Goal: Task Accomplishment & Management: Use online tool/utility

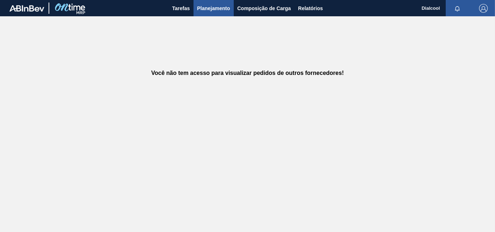
click at [221, 7] on span "Planejamento" at bounding box center [213, 8] width 33 height 9
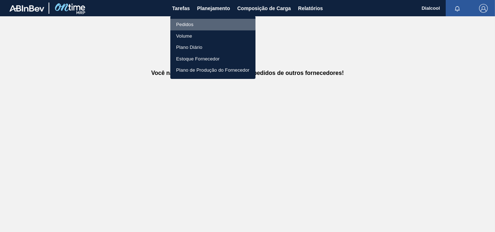
click at [213, 24] on li "Pedidos" at bounding box center [212, 25] width 85 height 12
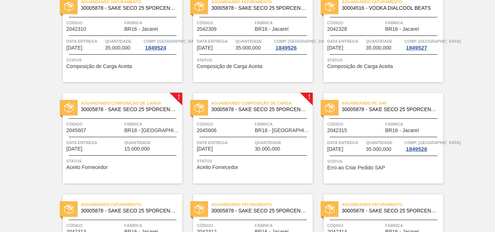
scroll to position [1358, 0]
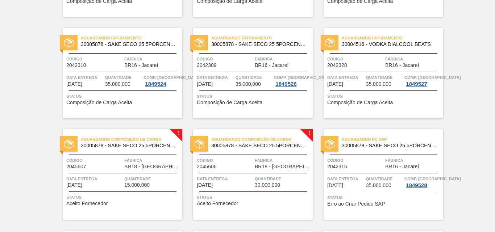
click at [272, 138] on span "Aguardando Composição de Carga" at bounding box center [262, 139] width 102 height 7
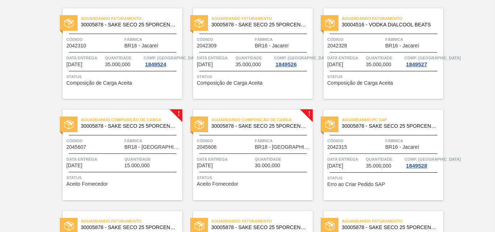
scroll to position [1414, 0]
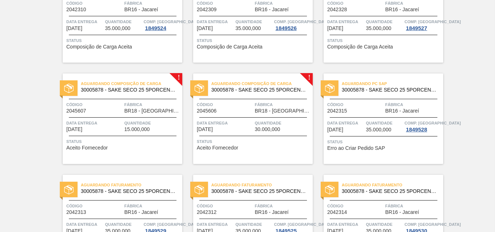
click at [280, 77] on div "Aguardando Composição de Carga 30005878 - SAKE SECO 25 5PORCENTO Código 2045606…" at bounding box center [253, 119] width 120 height 91
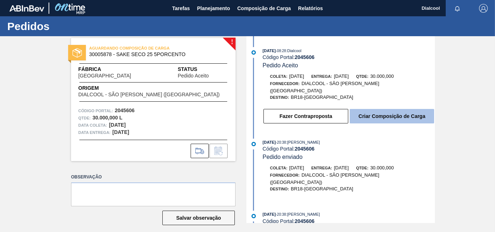
click at [356, 113] on button "Criar Composição de Carga" at bounding box center [392, 116] width 84 height 15
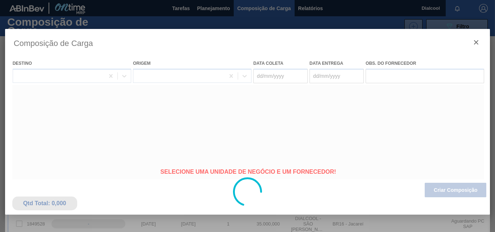
type coleta "[DATE]"
type Entrega "[DATE]"
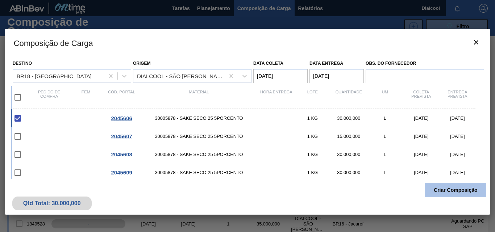
click at [450, 195] on button "Criar Composição" at bounding box center [456, 190] width 62 height 15
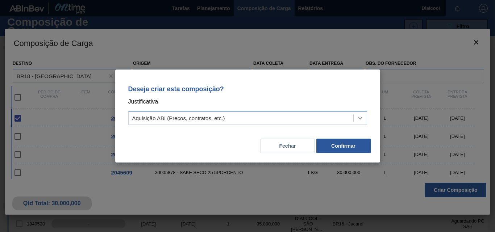
click at [362, 119] on icon at bounding box center [360, 118] width 7 height 7
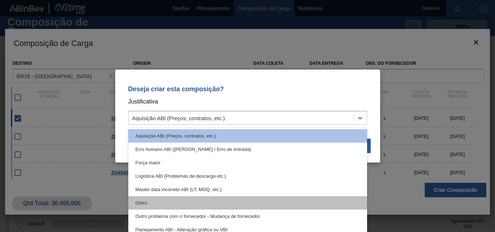
click at [197, 202] on div "Outro" at bounding box center [247, 203] width 239 height 13
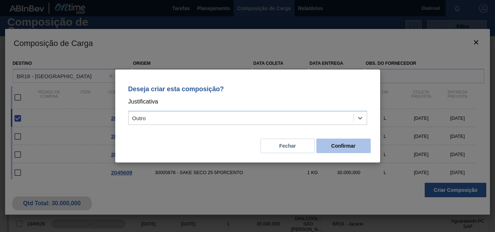
click at [334, 143] on button "Confirmar" at bounding box center [344, 146] width 54 height 15
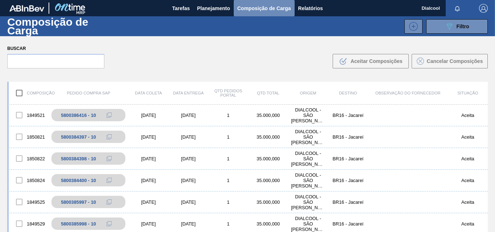
click at [261, 9] on span "Composição de Carga" at bounding box center [265, 8] width 54 height 9
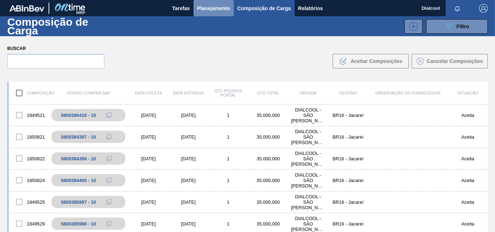
click at [231, 7] on button "Planejamento" at bounding box center [214, 8] width 40 height 16
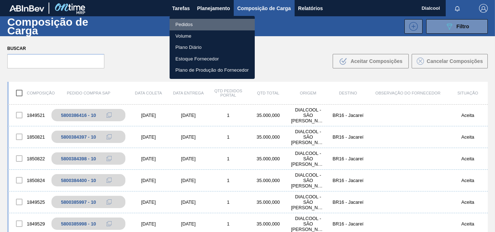
click at [217, 22] on li "Pedidos" at bounding box center [212, 25] width 85 height 12
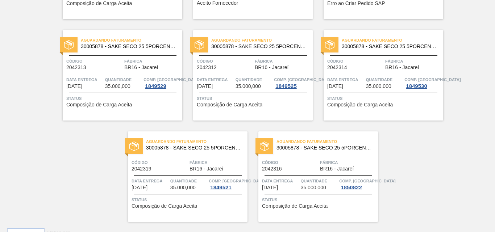
scroll to position [1342, 0]
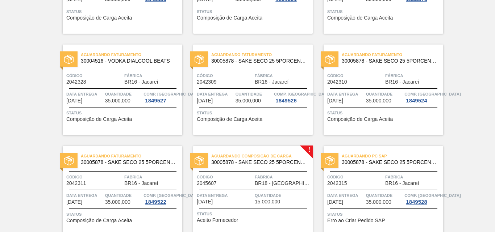
click at [267, 158] on span "Aguardando Composição de Carga" at bounding box center [262, 156] width 102 height 7
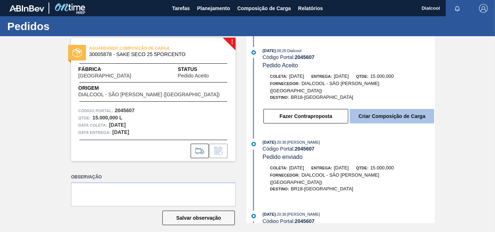
click at [368, 113] on button "Criar Composição de Carga" at bounding box center [392, 116] width 84 height 15
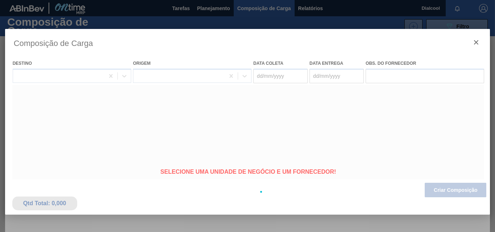
type coleta "[DATE]"
type Entrega "[DATE]"
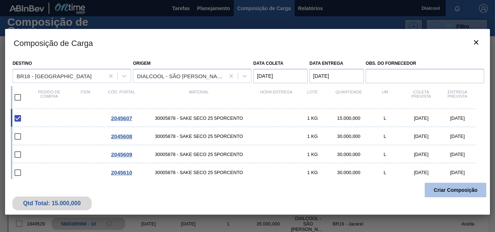
click at [440, 188] on button "Criar Composição" at bounding box center [456, 190] width 62 height 15
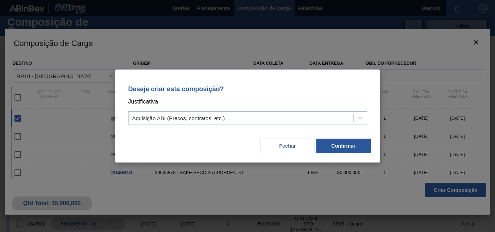
click at [275, 117] on div "Aquisição ABI (Preços, contratos, etc.)" at bounding box center [241, 118] width 225 height 11
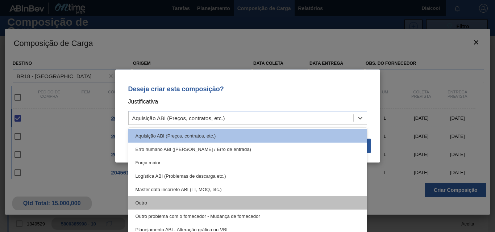
click at [170, 202] on div "Outro" at bounding box center [247, 203] width 239 height 13
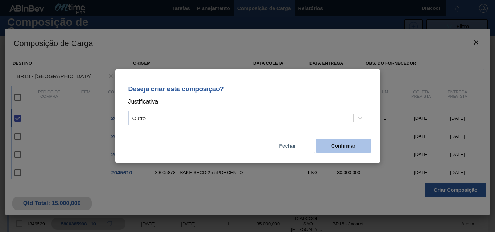
click at [335, 144] on button "Confirmar" at bounding box center [344, 146] width 54 height 15
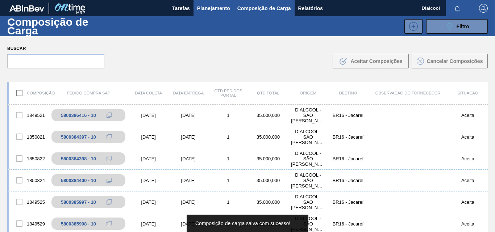
click at [216, 10] on span "Planejamento" at bounding box center [213, 8] width 33 height 9
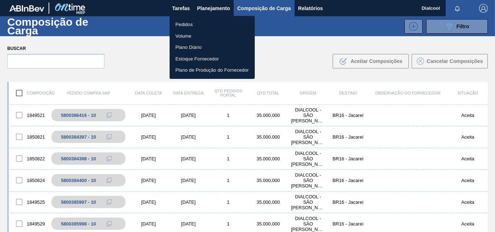
click at [211, 26] on li "Pedidos" at bounding box center [212, 25] width 85 height 12
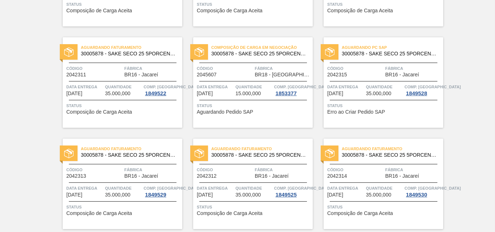
scroll to position [1576, 0]
